Goal: Task Accomplishment & Management: Complete application form

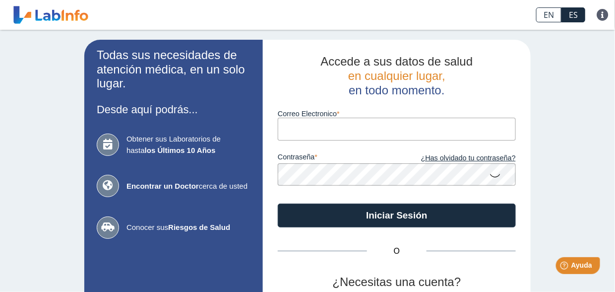
click at [368, 122] on input "Correo Electronico" at bounding box center [397, 129] width 238 height 22
type input "[EMAIL_ADDRESS][DOMAIN_NAME]"
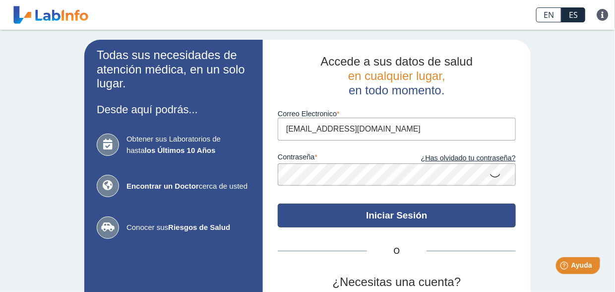
click at [353, 216] on button "Iniciar Sesión" at bounding box center [397, 215] width 238 height 24
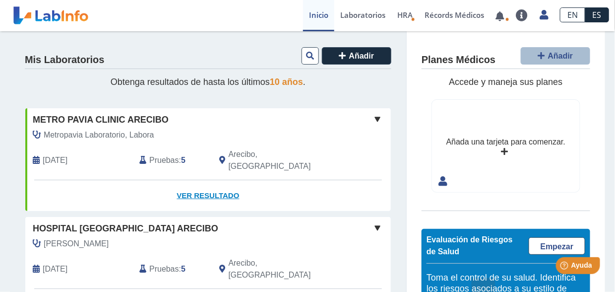
click at [185, 188] on link "Ver Resultado" at bounding box center [208, 195] width 366 height 31
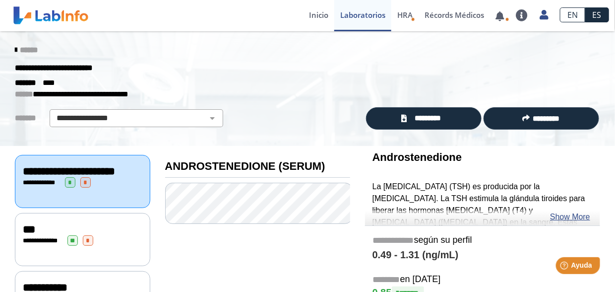
click at [102, 172] on span "**********" at bounding box center [69, 171] width 92 height 11
click at [563, 216] on link "Show More" at bounding box center [570, 217] width 40 height 12
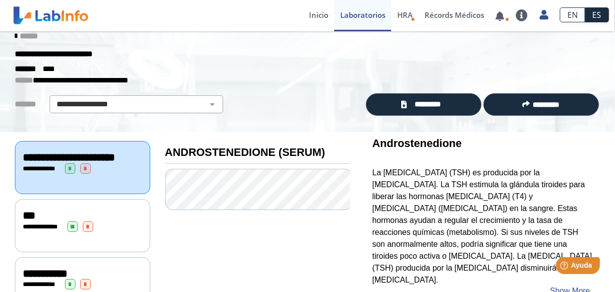
scroll to position [50, 0]
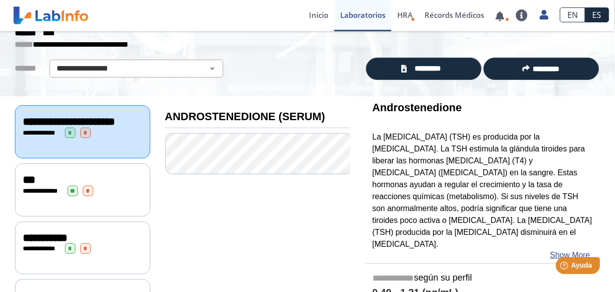
click at [135, 186] on div "***" at bounding box center [83, 180] width 120 height 12
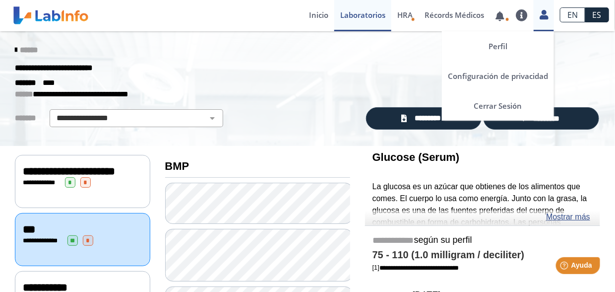
click at [545, 13] on icon at bounding box center [544, 14] width 8 height 7
click at [496, 106] on link "Cerrar Sesión" at bounding box center [498, 106] width 112 height 30
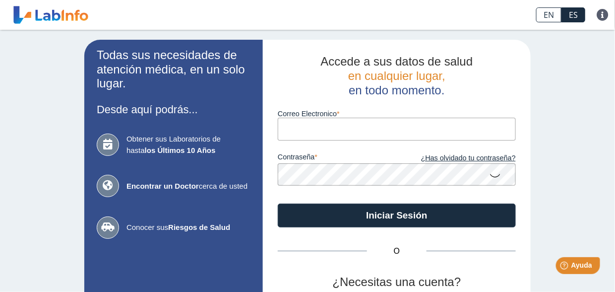
click at [318, 132] on input "Correo Electronico" at bounding box center [397, 129] width 238 height 22
type input "[EMAIL_ADDRESS][DOMAIN_NAME]"
drag, startPoint x: 377, startPoint y: 125, endPoint x: 357, endPoint y: 129, distance: 20.2
click at [357, 129] on input "[EMAIL_ADDRESS][DOMAIN_NAME]" at bounding box center [397, 129] width 238 height 22
click at [396, 122] on input "[EMAIL_ADDRESS][DOMAIN_NAME]" at bounding box center [397, 129] width 238 height 22
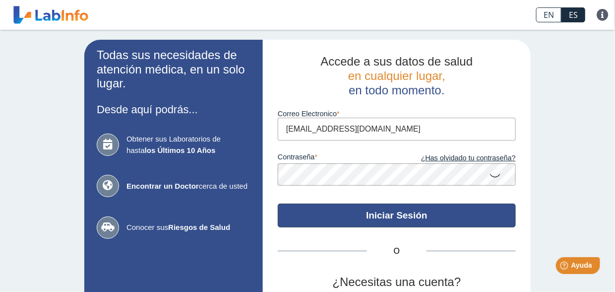
scroll to position [93, 0]
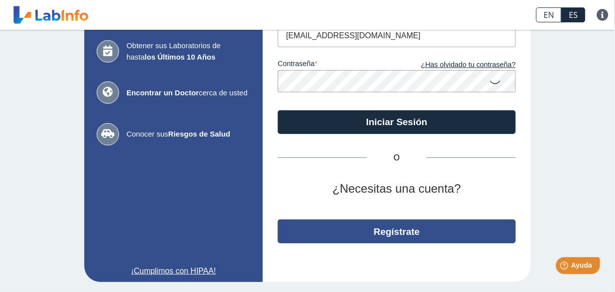
click at [403, 234] on button "Regístrate" at bounding box center [397, 231] width 238 height 24
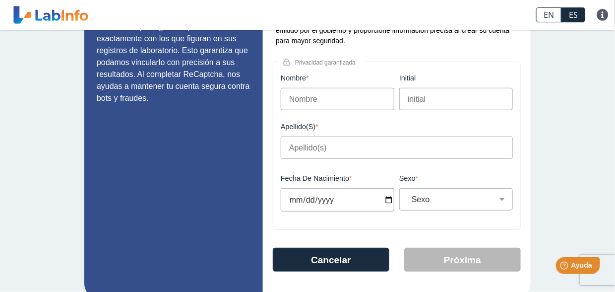
click at [320, 98] on input "Nombre" at bounding box center [338, 99] width 114 height 22
type input "[PERSON_NAME]"
click at [422, 94] on input "initial" at bounding box center [456, 99] width 114 height 22
type input "O"
click at [360, 153] on input "Apellido(s)" at bounding box center [397, 147] width 232 height 22
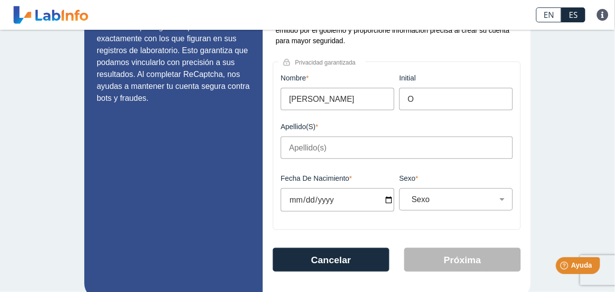
type input "[PERSON_NAME]"
click at [331, 203] on input "Fecha de Nacimiento" at bounding box center [338, 199] width 114 height 23
click at [385, 200] on input "Fecha de Nacimiento" at bounding box center [338, 199] width 114 height 23
type input "[DATE]"
select select
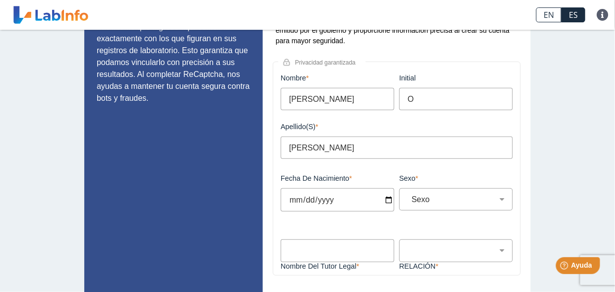
type input "[DATE]"
click at [427, 198] on select "Sexo Masculino Femenino" at bounding box center [460, 198] width 105 height 9
click at [408, 195] on select "Sexo Masculino Femenino" at bounding box center [460, 198] width 105 height 9
click at [446, 194] on div "Sexo Masculino Femenino" at bounding box center [456, 199] width 114 height 22
click at [445, 202] on select "Sexo Masculino Femenino" at bounding box center [460, 198] width 105 height 9
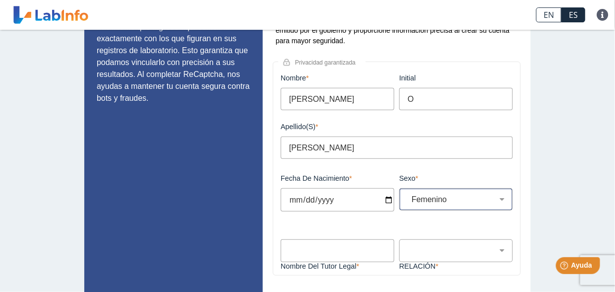
select select "M"
click at [408, 195] on select "Sexo Masculino Femenino" at bounding box center [460, 198] width 105 height 9
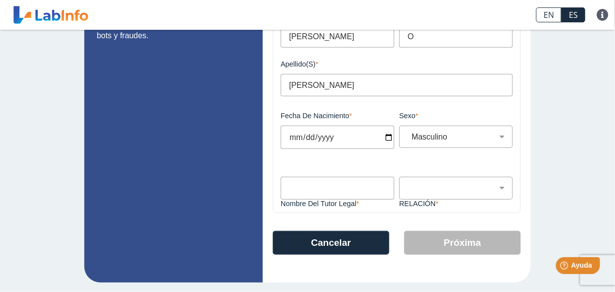
scroll to position [156, 0]
click at [342, 187] on input "Nombre del Tutor Legal" at bounding box center [338, 187] width 114 height 22
type input "[PERSON_NAME]"
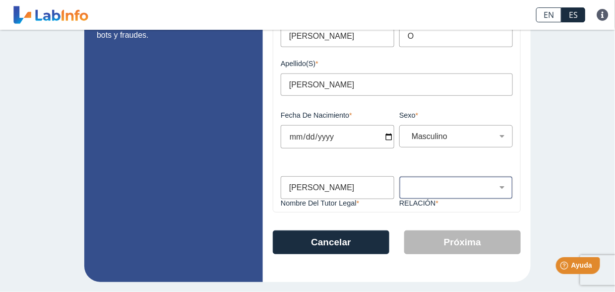
click at [411, 188] on select "Padre Tutor Otro" at bounding box center [460, 187] width 105 height 9
select select "Parent"
click at [408, 183] on select "Padre Tutor Otro" at bounding box center [460, 187] width 105 height 9
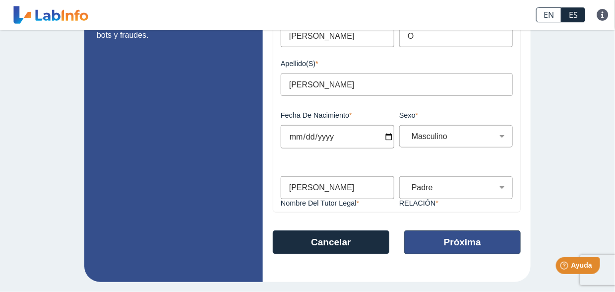
click at [440, 246] on button "Próxima" at bounding box center [462, 242] width 117 height 24
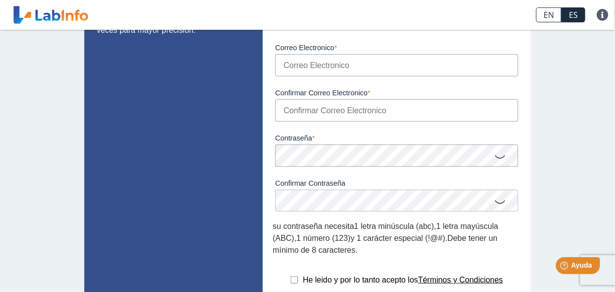
scroll to position [38, 0]
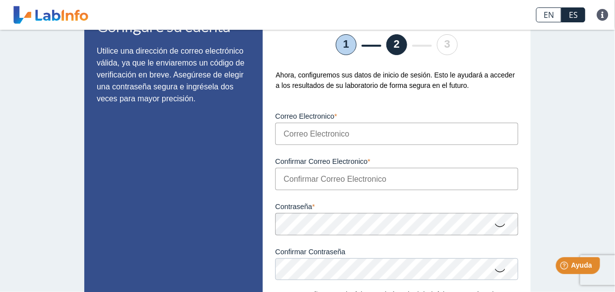
click at [378, 129] on input "Correo Electronico" at bounding box center [396, 134] width 243 height 22
type input "[EMAIL_ADDRESS][DOMAIN_NAME]"
click at [342, 179] on input "Confirmar Correo Electronico" at bounding box center [396, 179] width 243 height 22
type input "[EMAIL_ADDRESS][DOMAIN_NAME]"
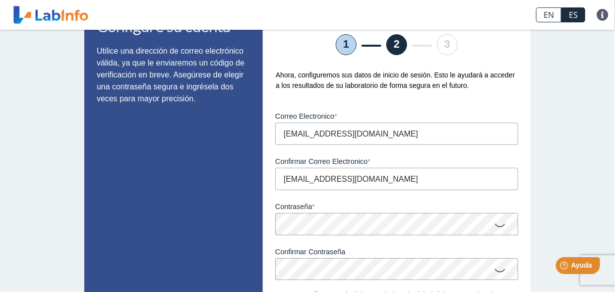
click at [495, 223] on icon at bounding box center [500, 224] width 12 height 19
click at [497, 270] on icon at bounding box center [500, 269] width 12 height 19
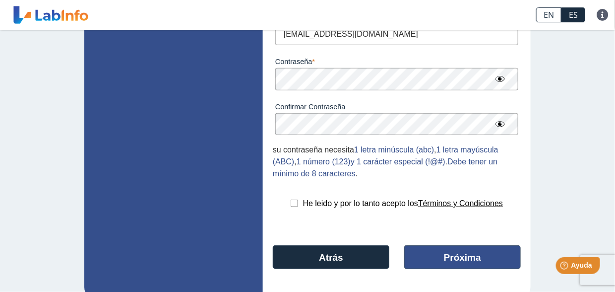
scroll to position [187, 0]
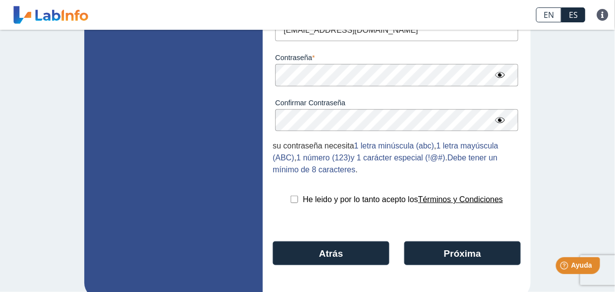
click at [291, 200] on input "checkbox" at bounding box center [294, 198] width 7 height 7
checkbox input "true"
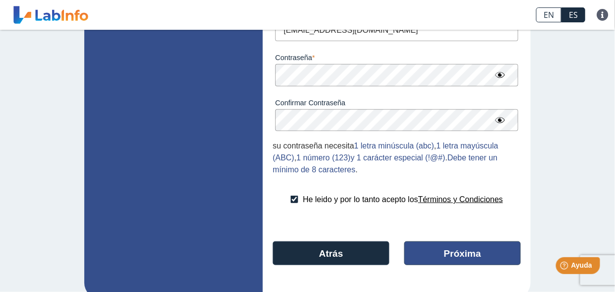
click at [443, 260] on button "Próxima" at bounding box center [462, 253] width 117 height 24
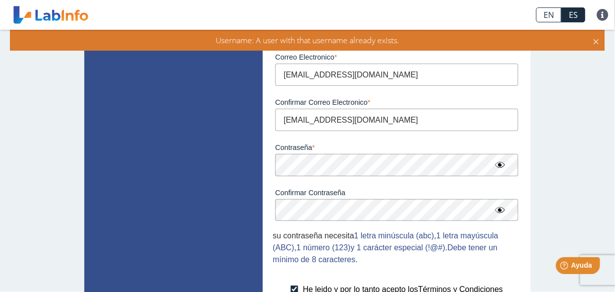
scroll to position [88, 0]
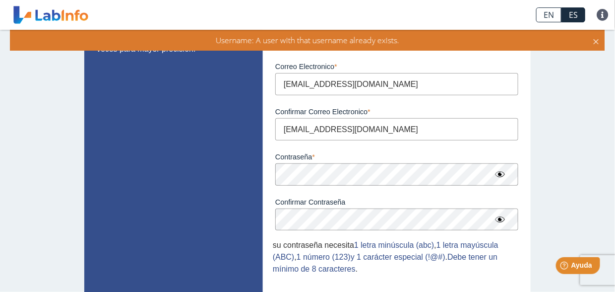
drag, startPoint x: 373, startPoint y: 83, endPoint x: 272, endPoint y: 83, distance: 100.7
click at [275, 83] on input "[EMAIL_ADDRESS][DOMAIN_NAME]" at bounding box center [396, 84] width 243 height 22
click at [375, 80] on input "[EMAIL_ADDRESS][DOMAIN_NAME]" at bounding box center [396, 84] width 243 height 22
drag, startPoint x: 379, startPoint y: 88, endPoint x: 327, endPoint y: 88, distance: 51.6
click at [327, 88] on input "[EMAIL_ADDRESS][DOMAIN_NAME]" at bounding box center [396, 84] width 243 height 22
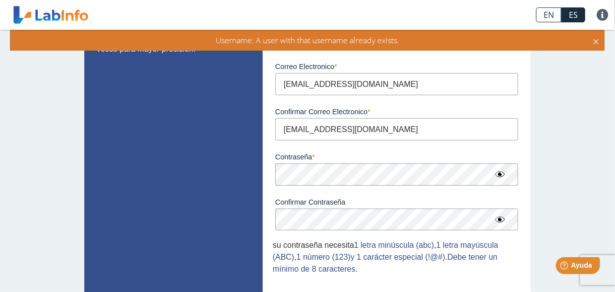
type input "[EMAIL_ADDRESS][DOMAIN_NAME]"
click at [348, 130] on input "[EMAIL_ADDRESS][DOMAIN_NAME]" at bounding box center [396, 129] width 243 height 22
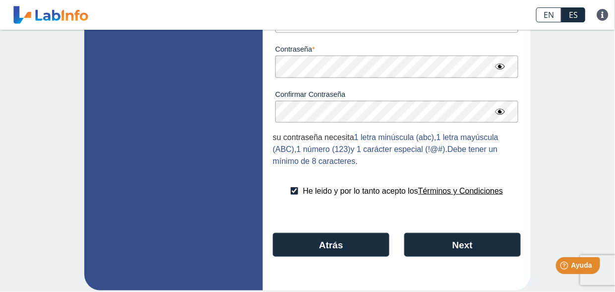
scroll to position [205, 0]
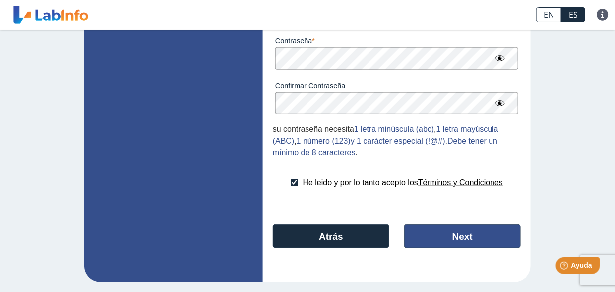
type input "[EMAIL_ADDRESS][DOMAIN_NAME]"
click at [456, 239] on button "Next" at bounding box center [462, 236] width 117 height 24
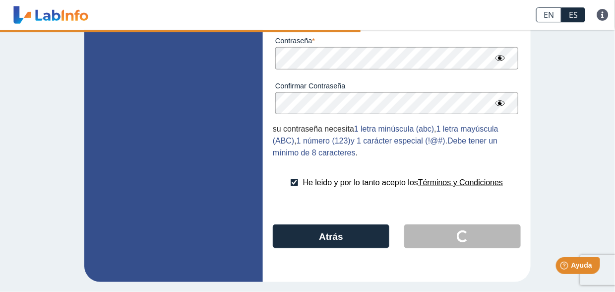
scroll to position [16, 0]
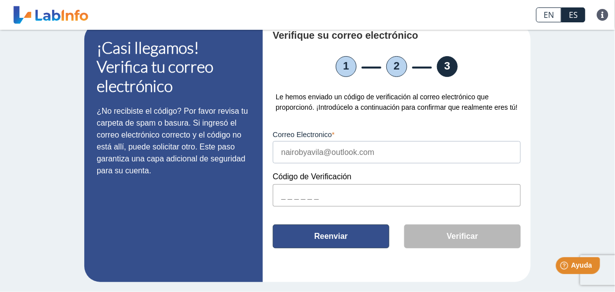
click at [335, 234] on button "Reenviar" at bounding box center [331, 236] width 117 height 24
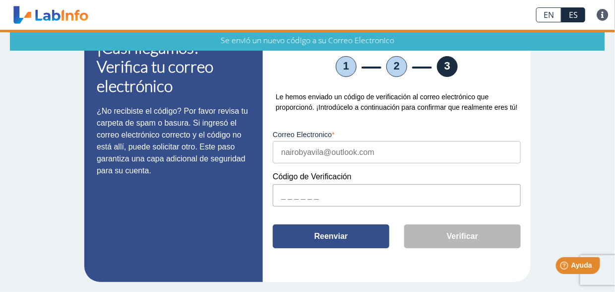
scroll to position [0, 0]
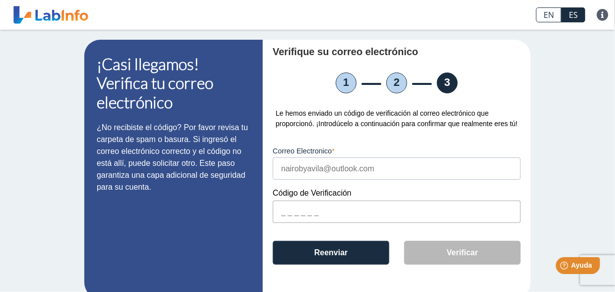
click at [284, 208] on input "text" at bounding box center [397, 211] width 248 height 22
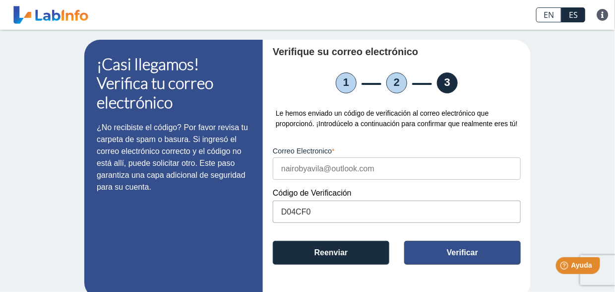
type input "D04CF0"
click at [454, 251] on button "Verificar" at bounding box center [462, 253] width 117 height 24
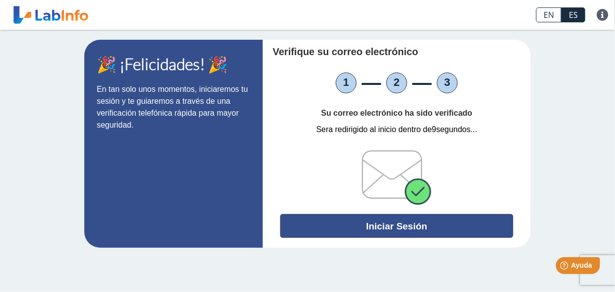
click at [430, 233] on button "Iniciar Sesión" at bounding box center [396, 226] width 233 height 24
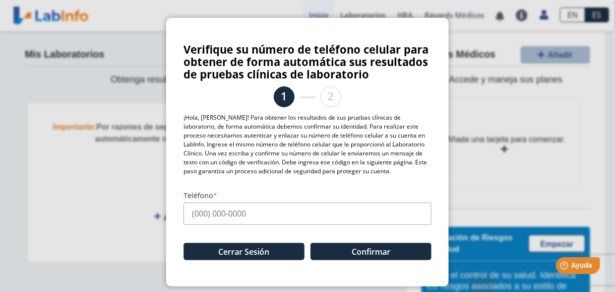
click at [262, 215] on input "Teléfono" at bounding box center [308, 213] width 248 height 22
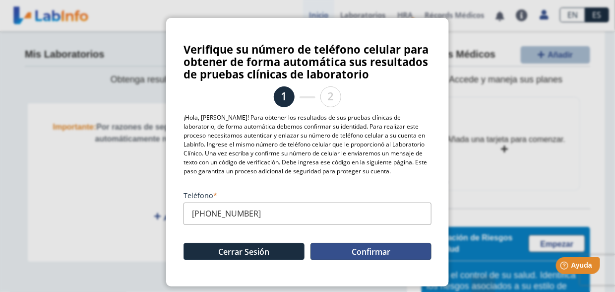
type input "[PHONE_NUMBER]"
click at [400, 243] on button "Confirmar" at bounding box center [371, 251] width 121 height 17
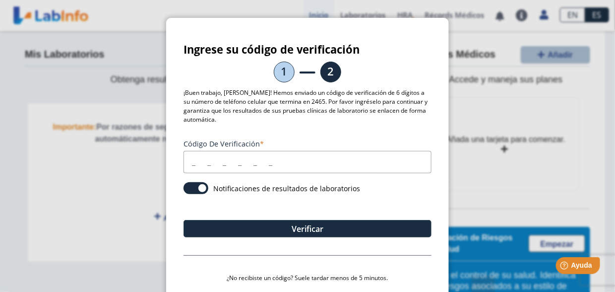
click at [201, 165] on input "Código de verificación" at bounding box center [308, 162] width 248 height 22
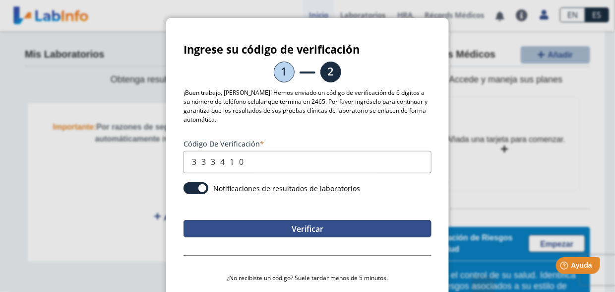
type input "333410"
click at [276, 232] on button "Verificar" at bounding box center [308, 228] width 248 height 17
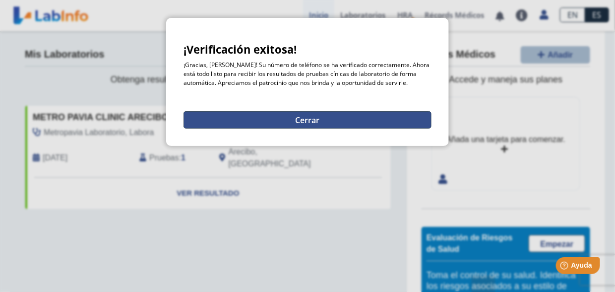
click at [310, 117] on button "Cerrar" at bounding box center [308, 119] width 248 height 17
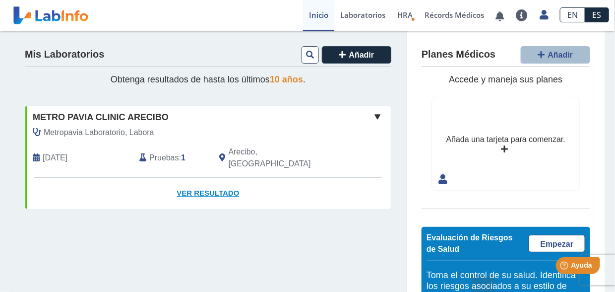
click at [192, 183] on link "Ver Resultado" at bounding box center [208, 193] width 366 height 31
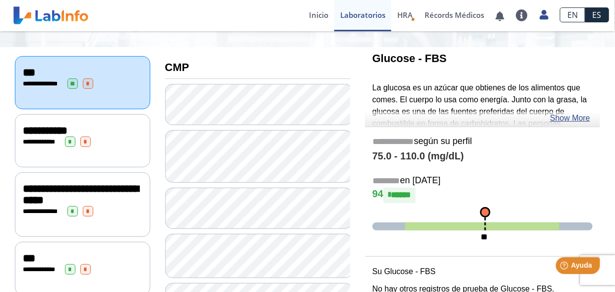
scroll to position [99, 0]
click at [129, 192] on div "**********" at bounding box center [83, 193] width 120 height 23
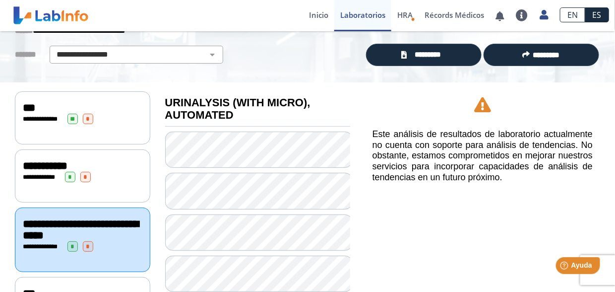
scroll to position [212, 0]
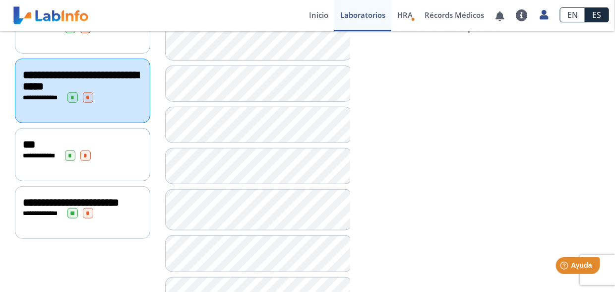
click at [119, 206] on div "**********" at bounding box center [83, 202] width 120 height 12
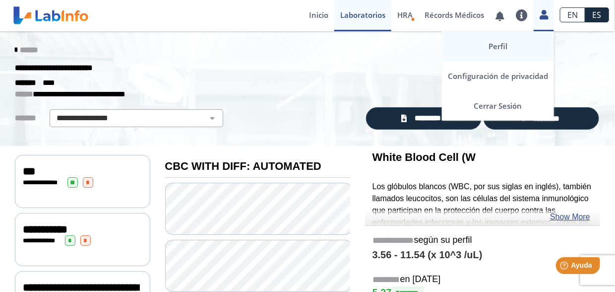
click at [509, 53] on link "Perfil" at bounding box center [498, 46] width 112 height 30
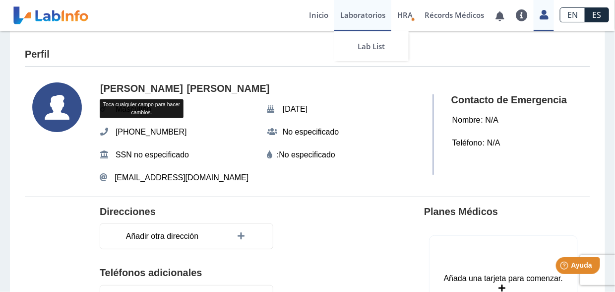
click at [367, 18] on link "Laboratorios" at bounding box center [362, 15] width 57 height 31
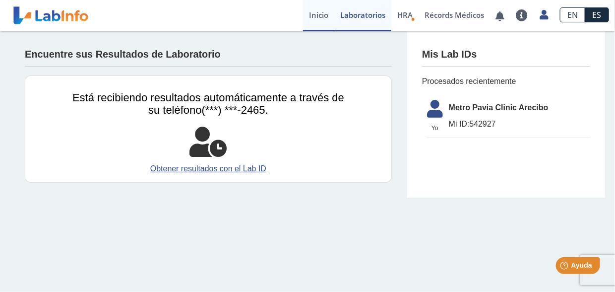
click at [323, 15] on link "Inicio" at bounding box center [318, 15] width 31 height 31
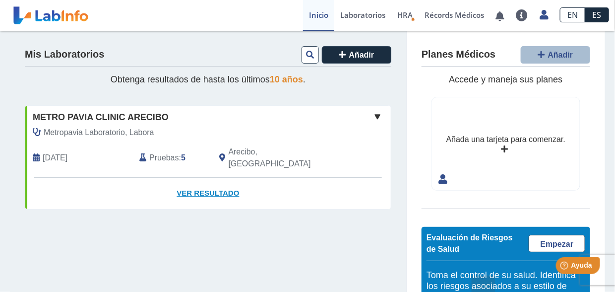
click at [197, 185] on link "Ver Resultado" at bounding box center [208, 193] width 366 height 31
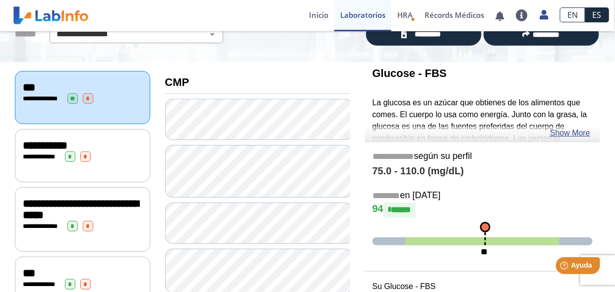
scroll to position [99, 0]
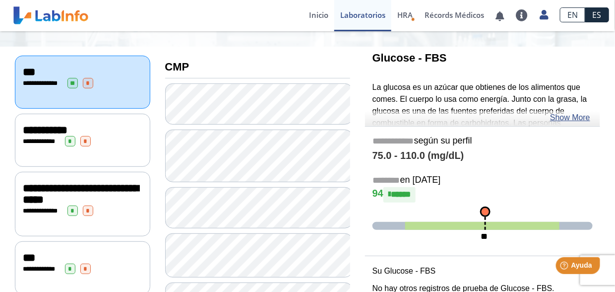
click at [112, 189] on span "**********" at bounding box center [81, 194] width 116 height 23
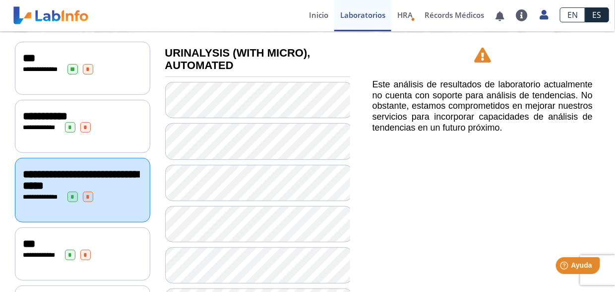
scroll to position [212, 0]
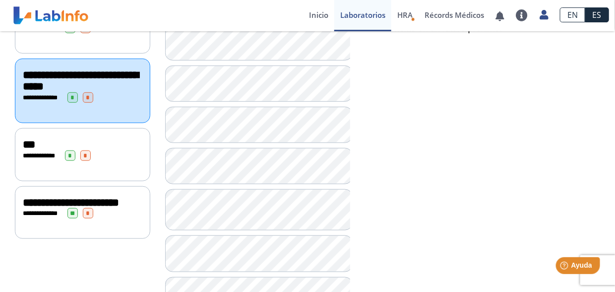
click at [108, 150] on div "**********" at bounding box center [83, 155] width 120 height 10
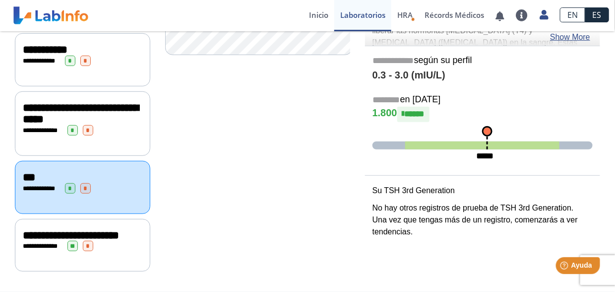
click at [107, 229] on div "**********" at bounding box center [83, 235] width 120 height 12
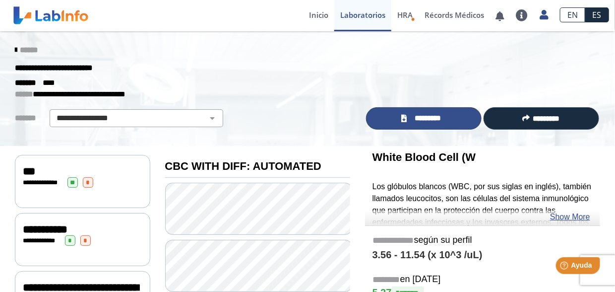
click at [403, 117] on icon at bounding box center [403, 118] width 5 height 7
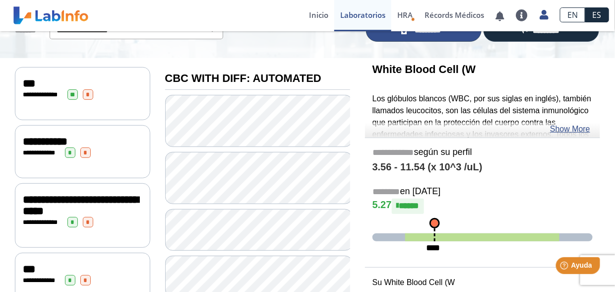
scroll to position [198, 0]
